Goal: Communication & Community: Answer question/provide support

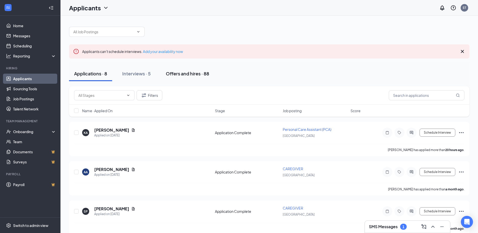
click at [192, 73] on div "Offers and hires · 88" at bounding box center [187, 73] width 43 height 6
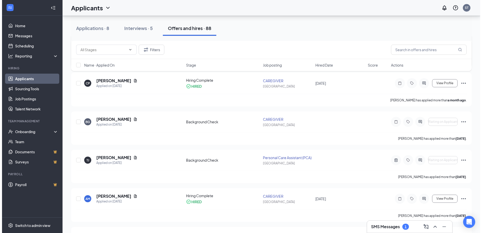
scroll to position [252, 0]
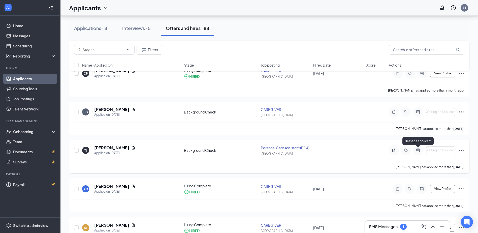
click at [417, 149] on icon "ActiveChat" at bounding box center [418, 150] width 6 height 4
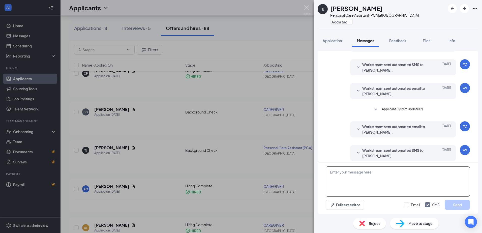
scroll to position [109, 0]
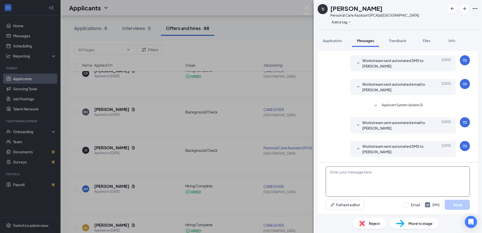
click at [372, 180] on textarea at bounding box center [397, 181] width 144 height 30
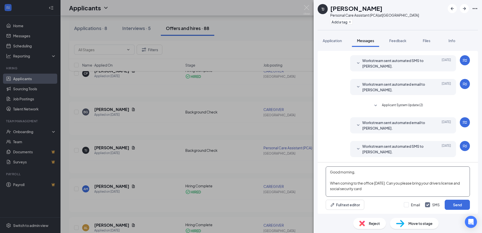
click at [370, 190] on textarea "Good morning, When coming to the office [DATE]. Can you please bring your drive…" at bounding box center [397, 181] width 144 height 30
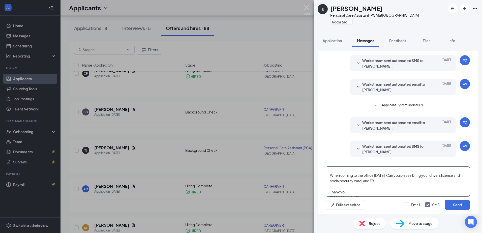
scroll to position [14, 0]
click at [381, 174] on textarea "Good morning, When coming to the office [DATE]. Can you please bring your drive…" at bounding box center [397, 181] width 144 height 30
type textarea "Good morning, When coming to the office [DATE]. Can you please bring your drive…"
click at [457, 204] on button "Send" at bounding box center [456, 205] width 25 height 10
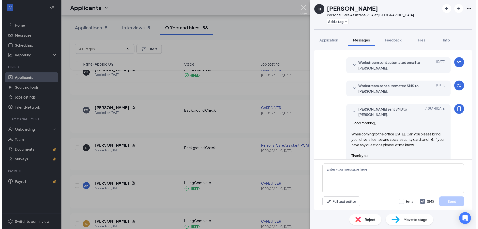
scroll to position [180, 0]
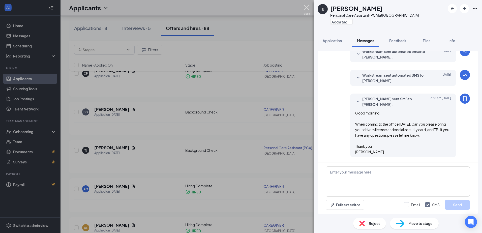
click at [305, 7] on img at bounding box center [306, 10] width 6 height 10
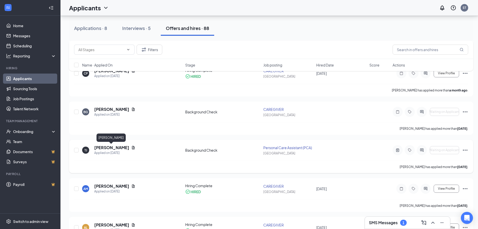
click at [110, 146] on h5 "[PERSON_NAME]" at bounding box center [111, 148] width 35 height 6
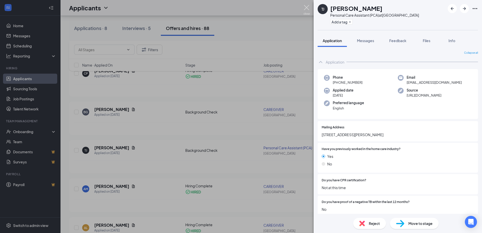
click at [307, 9] on img at bounding box center [306, 10] width 6 height 10
